Goal: Transaction & Acquisition: Download file/media

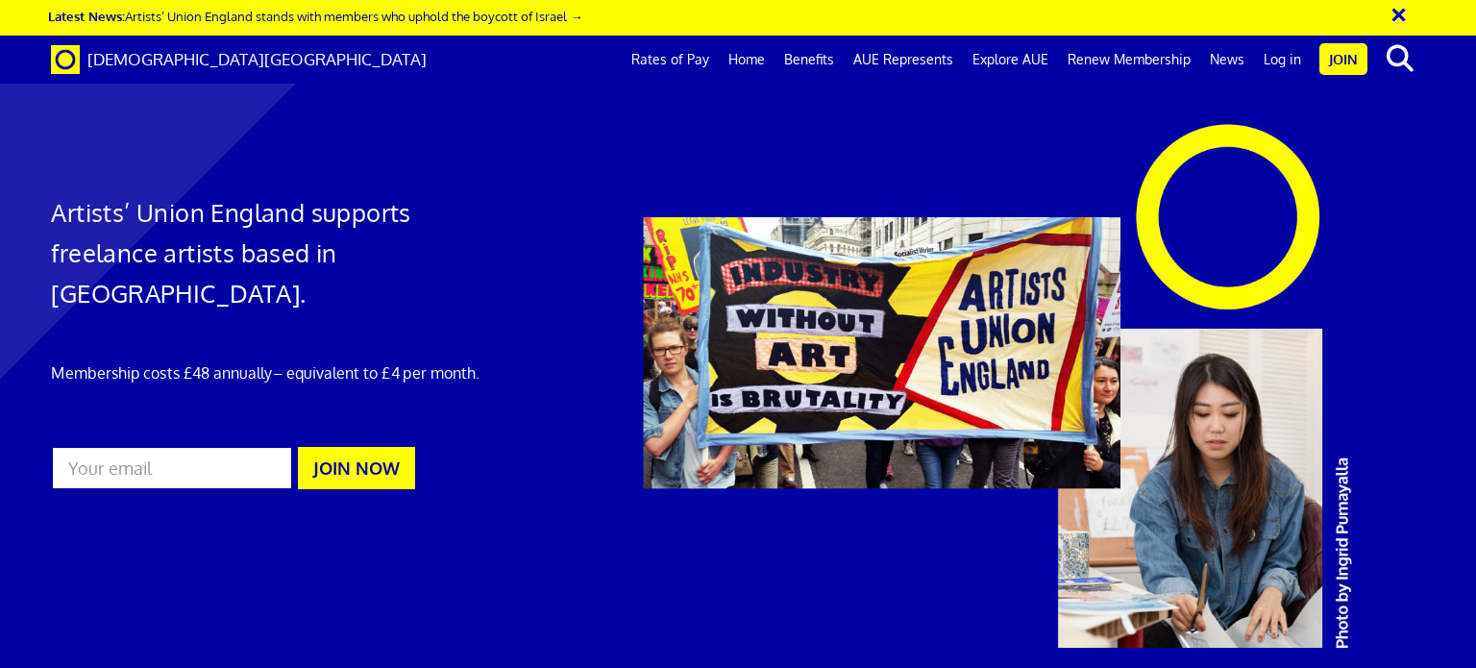
scroll to position [0, 14]
click at [697, 59] on link "Rates of Pay" at bounding box center [670, 60] width 97 height 48
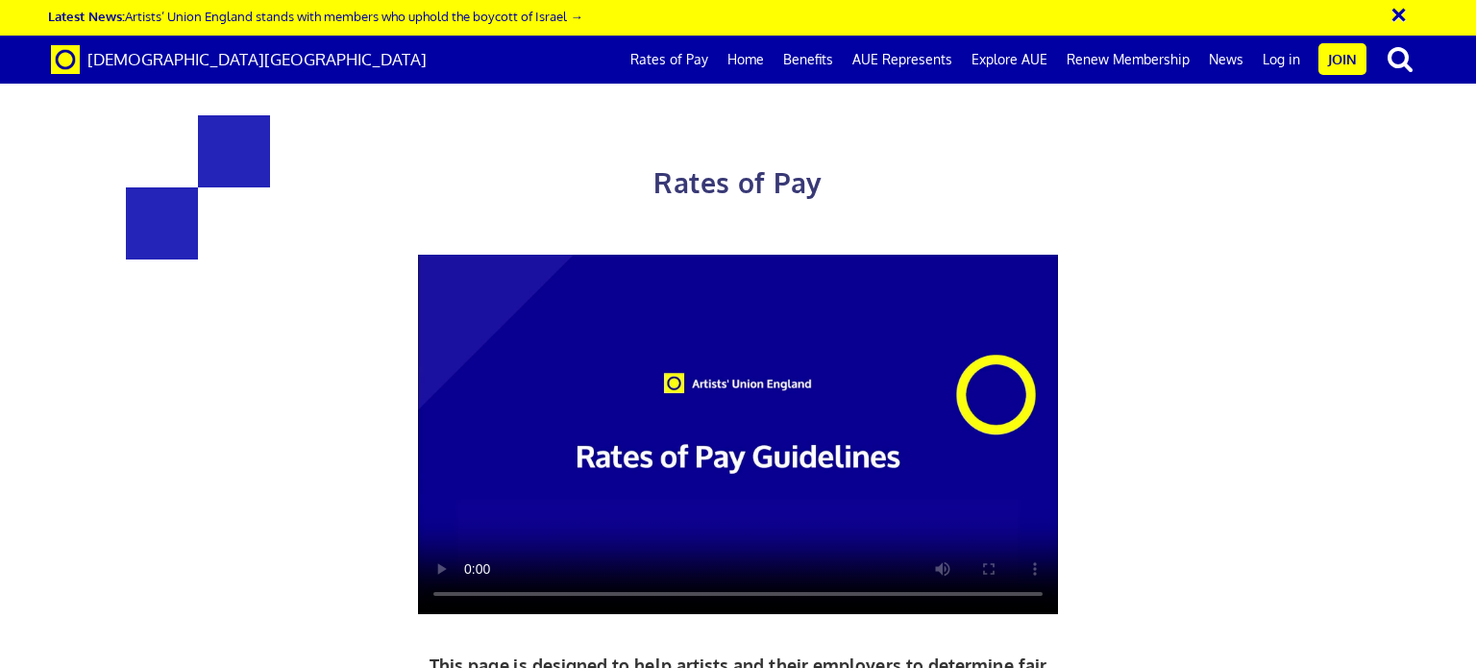
scroll to position [0, 14]
click at [1407, 12] on button "×" at bounding box center [1411, 12] width 48 height 32
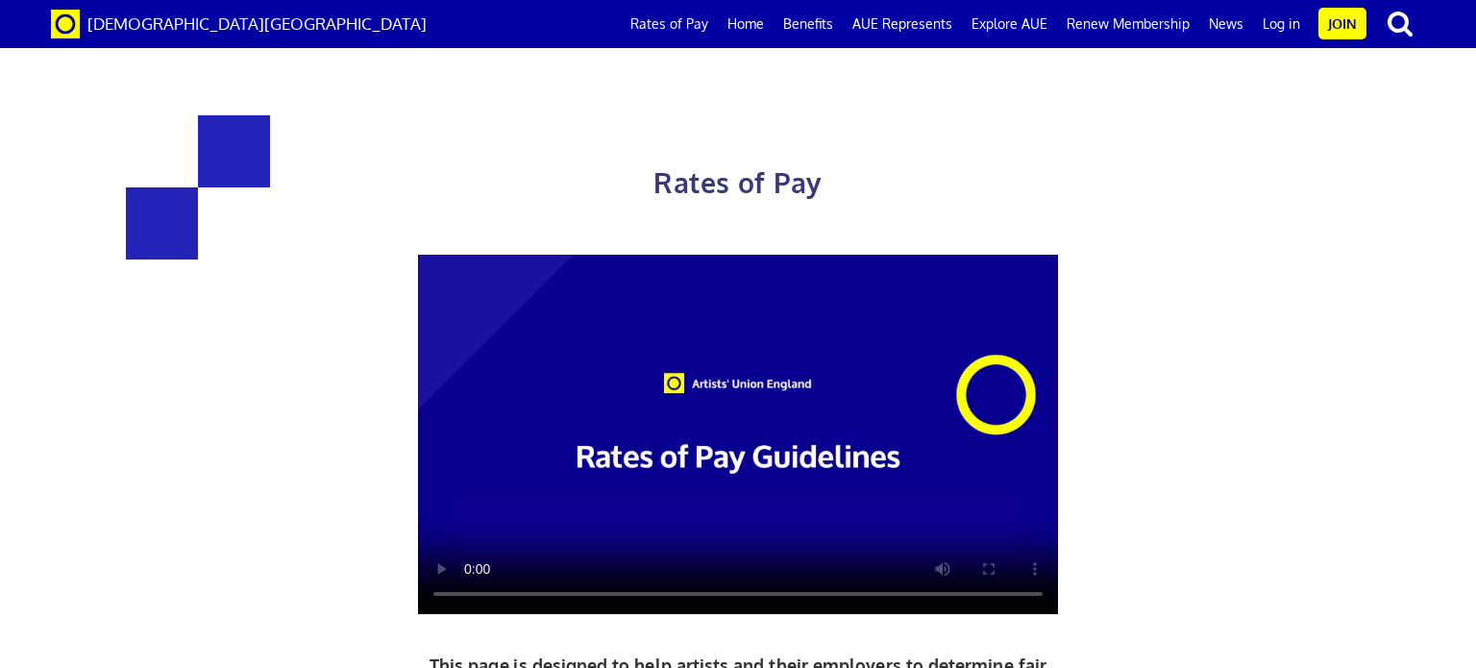
click at [1257, 306] on div "Rates of Pay This page is designed to help artists and their employers to deter…" at bounding box center [738, 507] width 1504 height 976
